Goal: Task Accomplishment & Management: Use online tool/utility

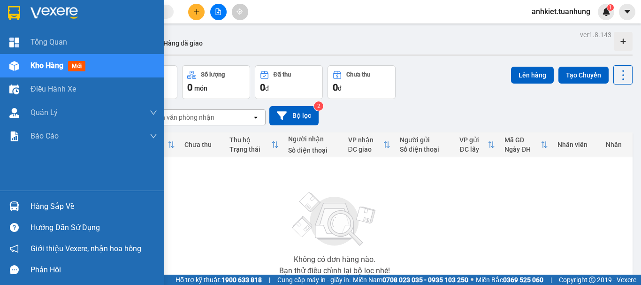
click at [33, 204] on div "Hàng sắp về" at bounding box center [94, 206] width 127 height 14
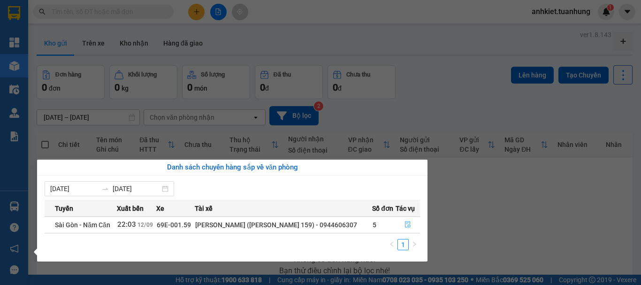
click at [407, 223] on icon "file-done" at bounding box center [408, 224] width 7 height 7
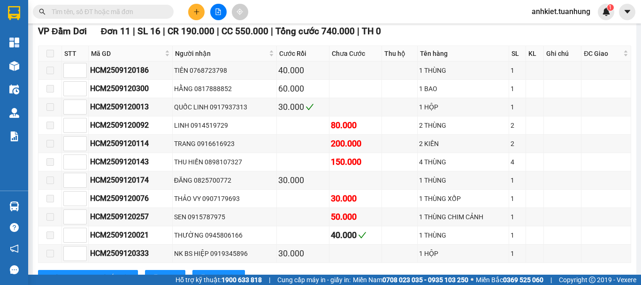
scroll to position [657, 0]
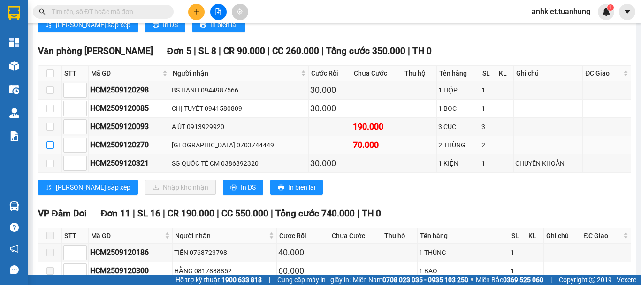
click at [51, 149] on input "checkbox" at bounding box center [50, 145] width 8 height 8
checkbox input "true"
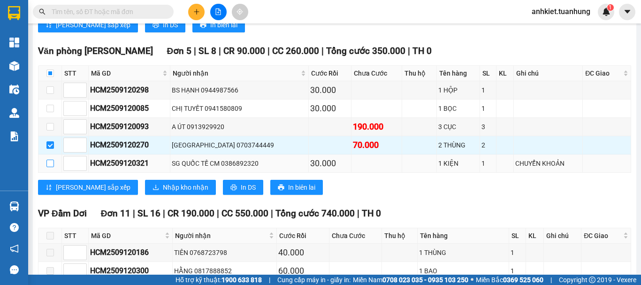
click at [54, 167] on input "checkbox" at bounding box center [50, 164] width 8 height 8
checkbox input "true"
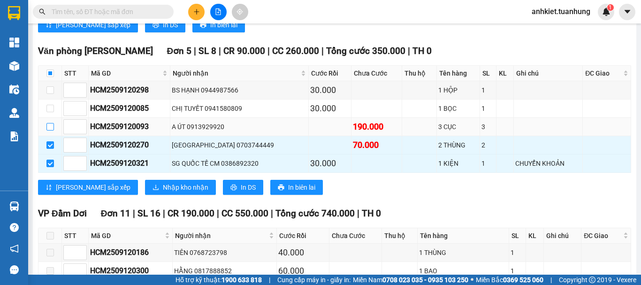
click at [51, 130] on input "checkbox" at bounding box center [50, 127] width 8 height 8
checkbox input "true"
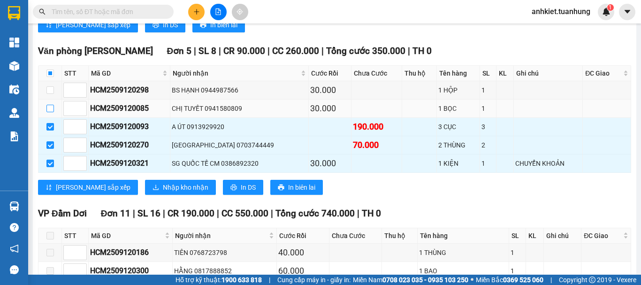
click at [50, 114] on label at bounding box center [50, 108] width 8 height 10
click at [48, 94] on input "checkbox" at bounding box center [50, 90] width 8 height 8
checkbox input "true"
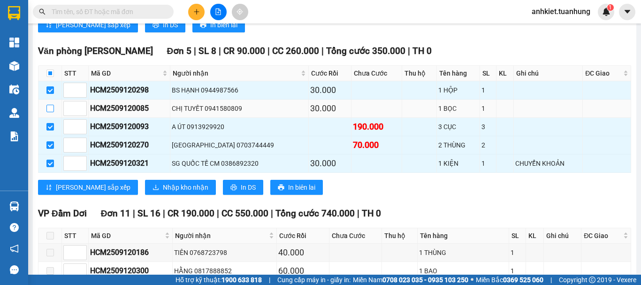
click at [49, 112] on input "checkbox" at bounding box center [50, 109] width 8 height 8
checkbox input "true"
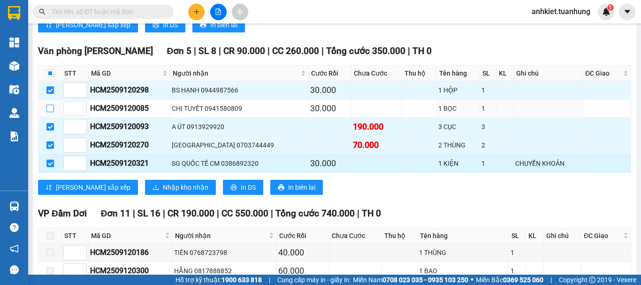
checkbox input "true"
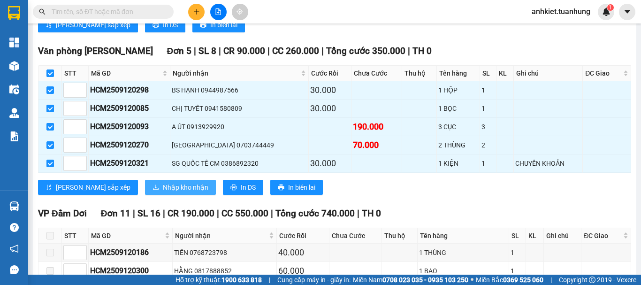
click at [163, 192] on span "Nhập kho nhận" at bounding box center [186, 187] width 46 height 10
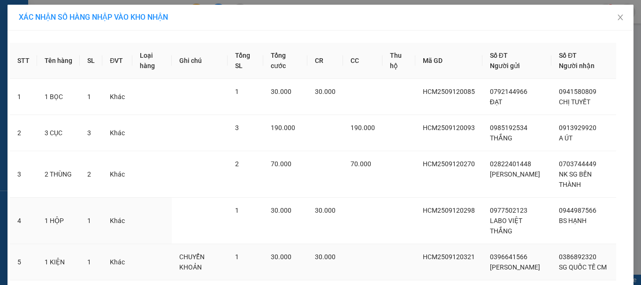
scroll to position [84, 0]
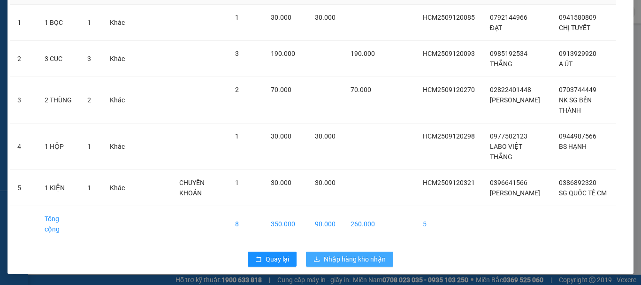
click at [350, 262] on span "Nhập hàng kho nhận" at bounding box center [355, 259] width 62 height 10
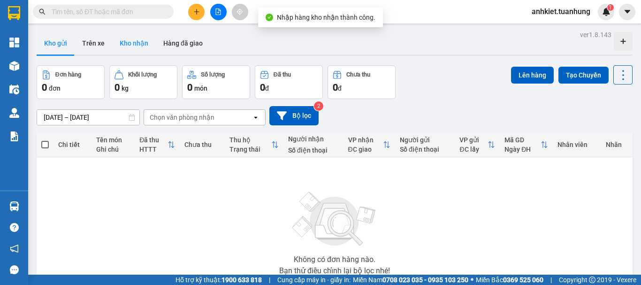
click at [140, 46] on button "Kho nhận" at bounding box center [134, 43] width 44 height 23
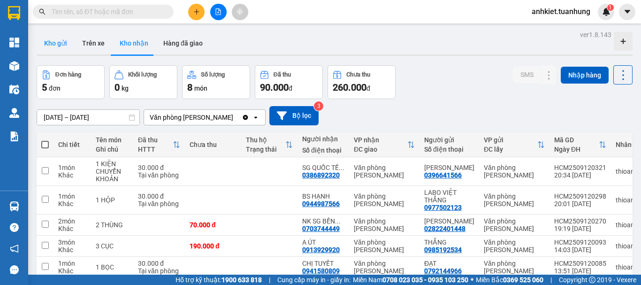
click at [50, 48] on button "Kho gửi" at bounding box center [56, 43] width 38 height 23
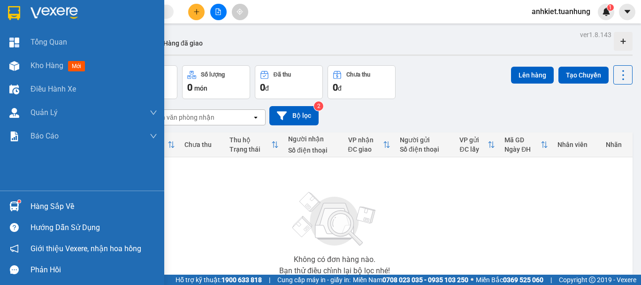
click at [38, 204] on div "Hàng sắp về" at bounding box center [94, 206] width 127 height 14
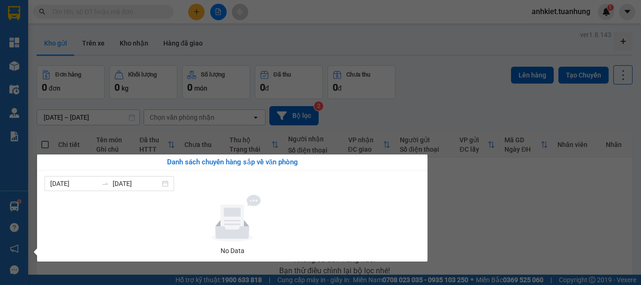
click at [539, 196] on section "Kết quả tìm kiếm ( 0 ) Bộ lọc No Data anhkiet.tuanhung 1 Tổng Quan Kho hàng mới…" at bounding box center [320, 142] width 641 height 285
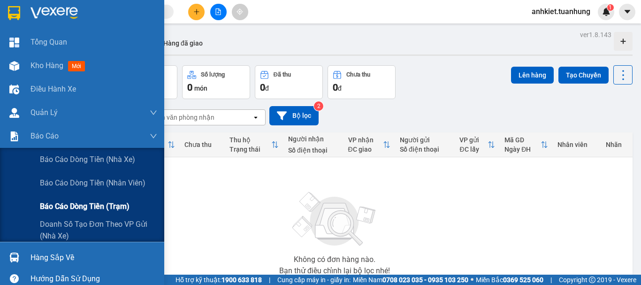
click at [67, 203] on span "Báo cáo dòng tiền (trạm)" at bounding box center [85, 206] width 90 height 12
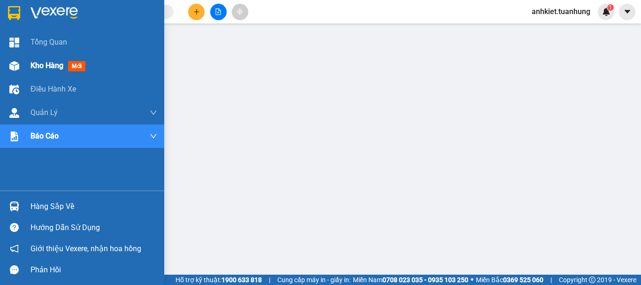
click at [37, 62] on span "Kho hàng" at bounding box center [47, 65] width 33 height 9
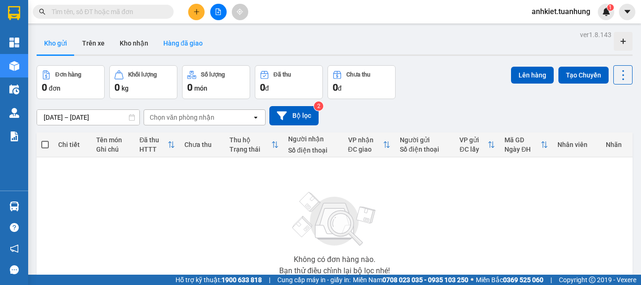
click at [186, 45] on button "Hàng đã giao" at bounding box center [183, 43] width 54 height 23
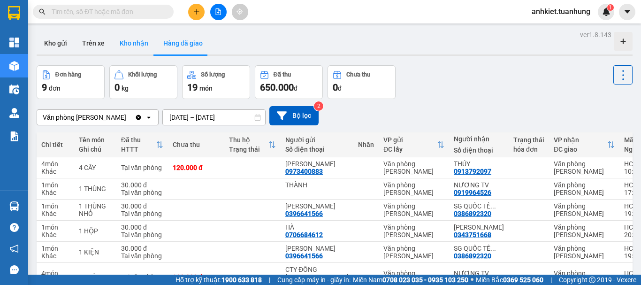
click at [119, 46] on button "Kho nhận" at bounding box center [134, 43] width 44 height 23
